Goal: Task Accomplishment & Management: Manage account settings

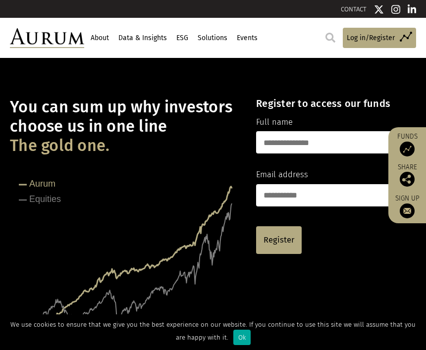
click at [325, 142] on input "text" at bounding box center [328, 142] width 144 height 22
click at [376, 38] on span "Log in/Register" at bounding box center [371, 38] width 48 height 11
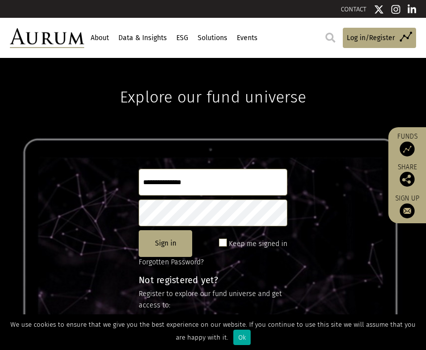
click at [209, 176] on input "text" at bounding box center [213, 182] width 149 height 27
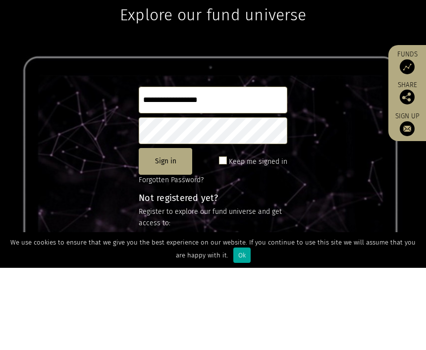
type input "**********"
click at [173, 230] on button "Sign in" at bounding box center [165, 243] width 53 height 27
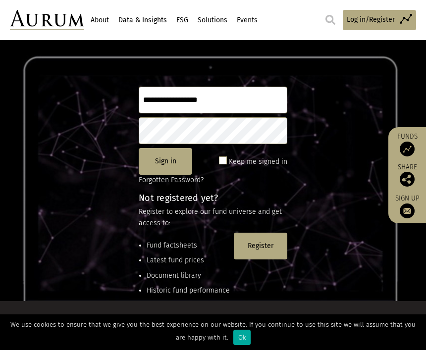
click at [242, 345] on div "Ok" at bounding box center [241, 337] width 17 height 15
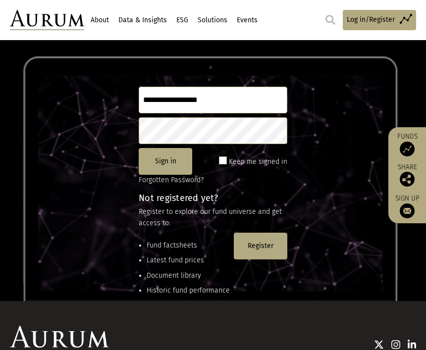
click at [174, 158] on button "Sign in" at bounding box center [165, 161] width 53 height 27
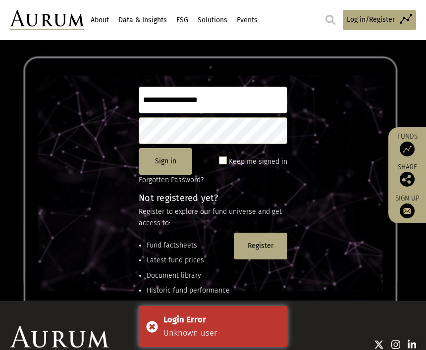
click at [148, 347] on div "Login Error Unknown user" at bounding box center [213, 326] width 149 height 41
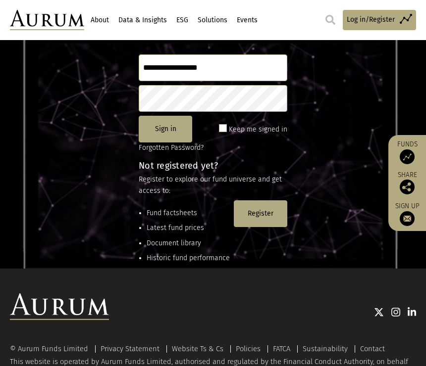
scroll to position [115, 0]
